Goal: Task Accomplishment & Management: Manage account settings

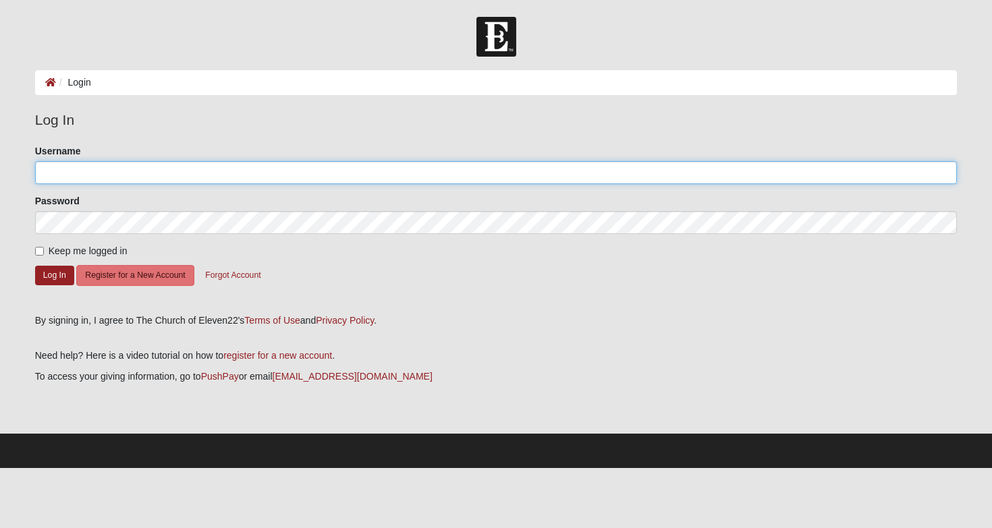
type input "kelly.reed"
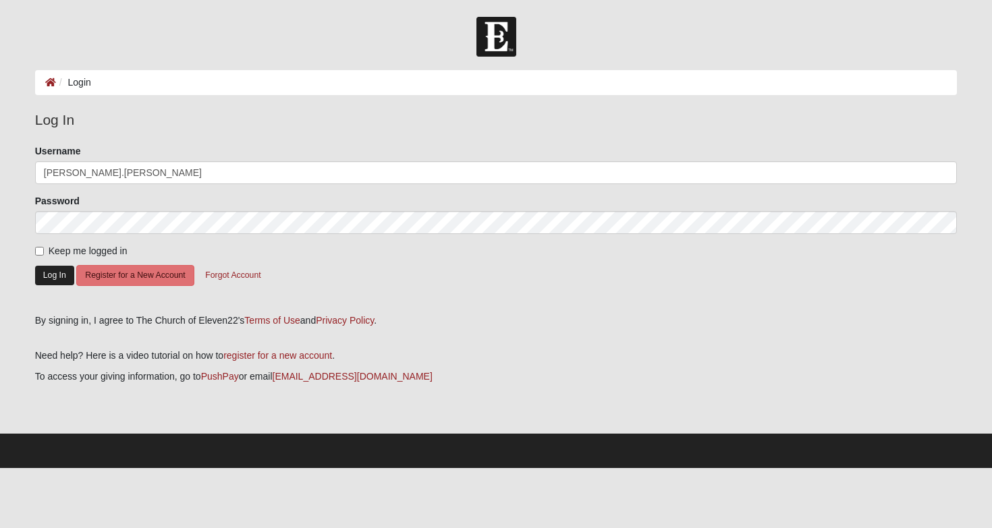
click at [63, 278] on button "Log In" at bounding box center [54, 276] width 39 height 20
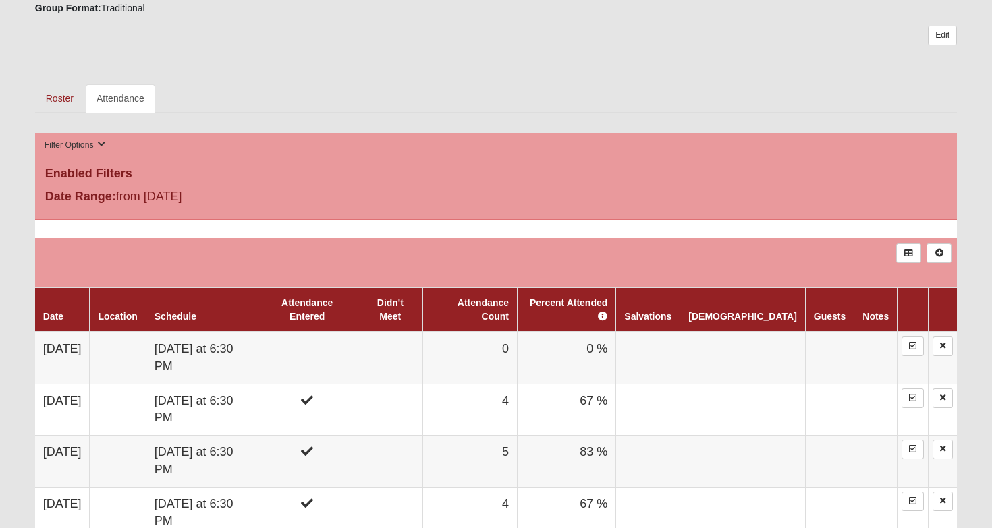
scroll to position [439, 0]
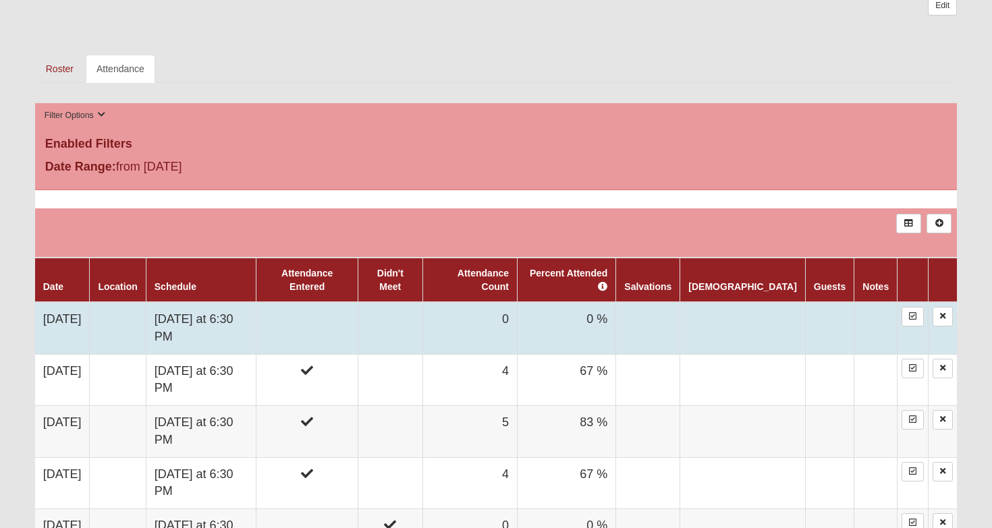
click at [422, 304] on td at bounding box center [390, 328] width 65 height 52
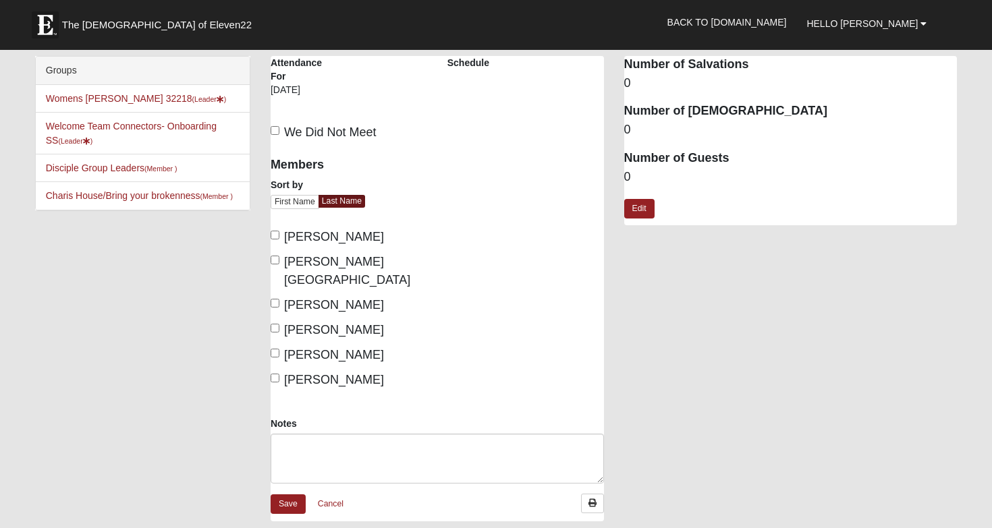
click at [435, 304] on div "Members Sort by First Name Last Name [PERSON_NAME] [GEOGRAPHIC_DATA][PERSON_NAM…" at bounding box center [348, 282] width 177 height 268
click at [279, 130] on label "We Did Not Meet" at bounding box center [324, 132] width 106 height 18
click at [279, 130] on input "We Did Not Meet" at bounding box center [275, 130] width 9 height 9
checkbox input "true"
